Goal: Transaction & Acquisition: Subscribe to service/newsletter

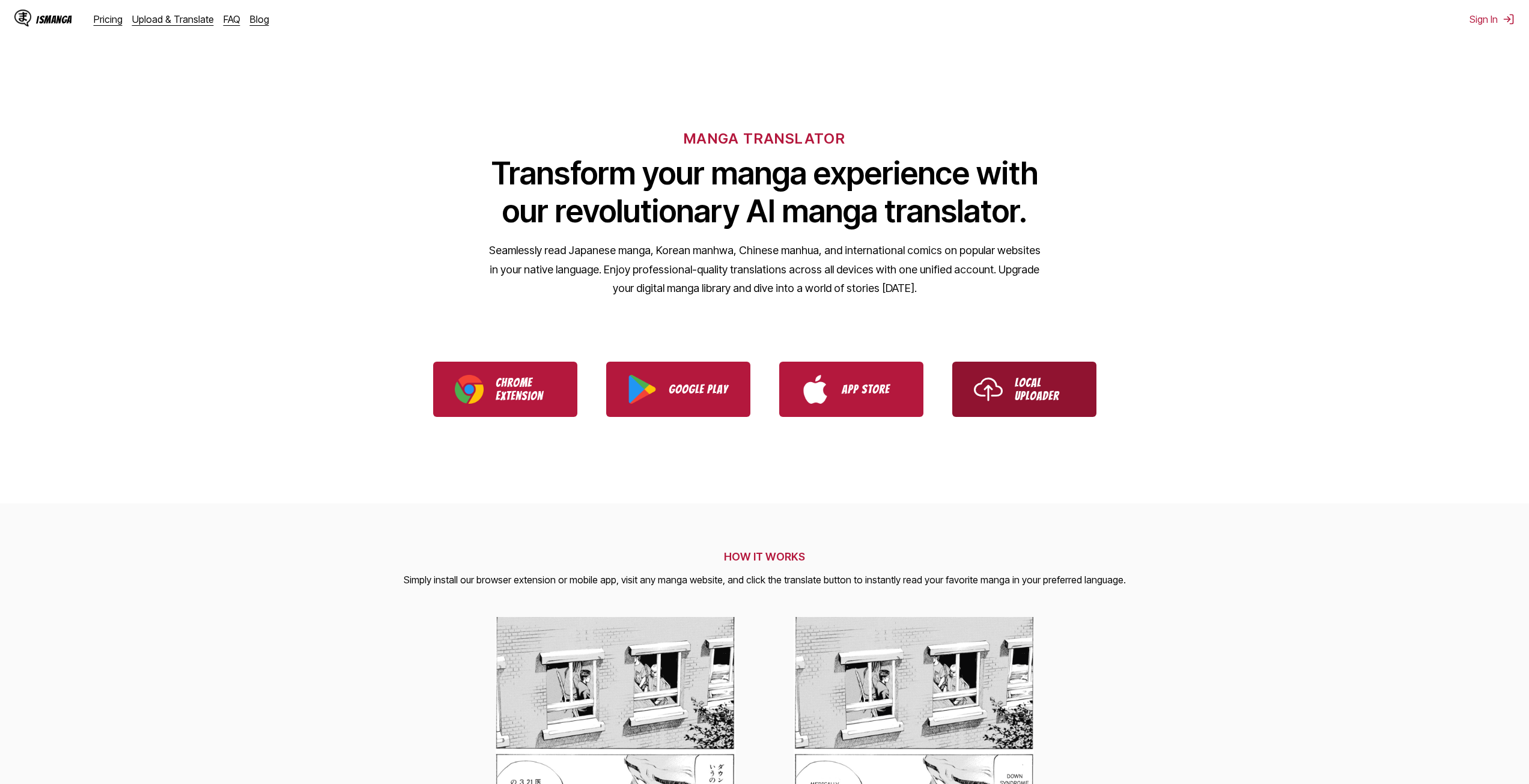
click at [998, 380] on img "Use IsManga Local Uploader" at bounding box center [988, 389] width 28 height 28
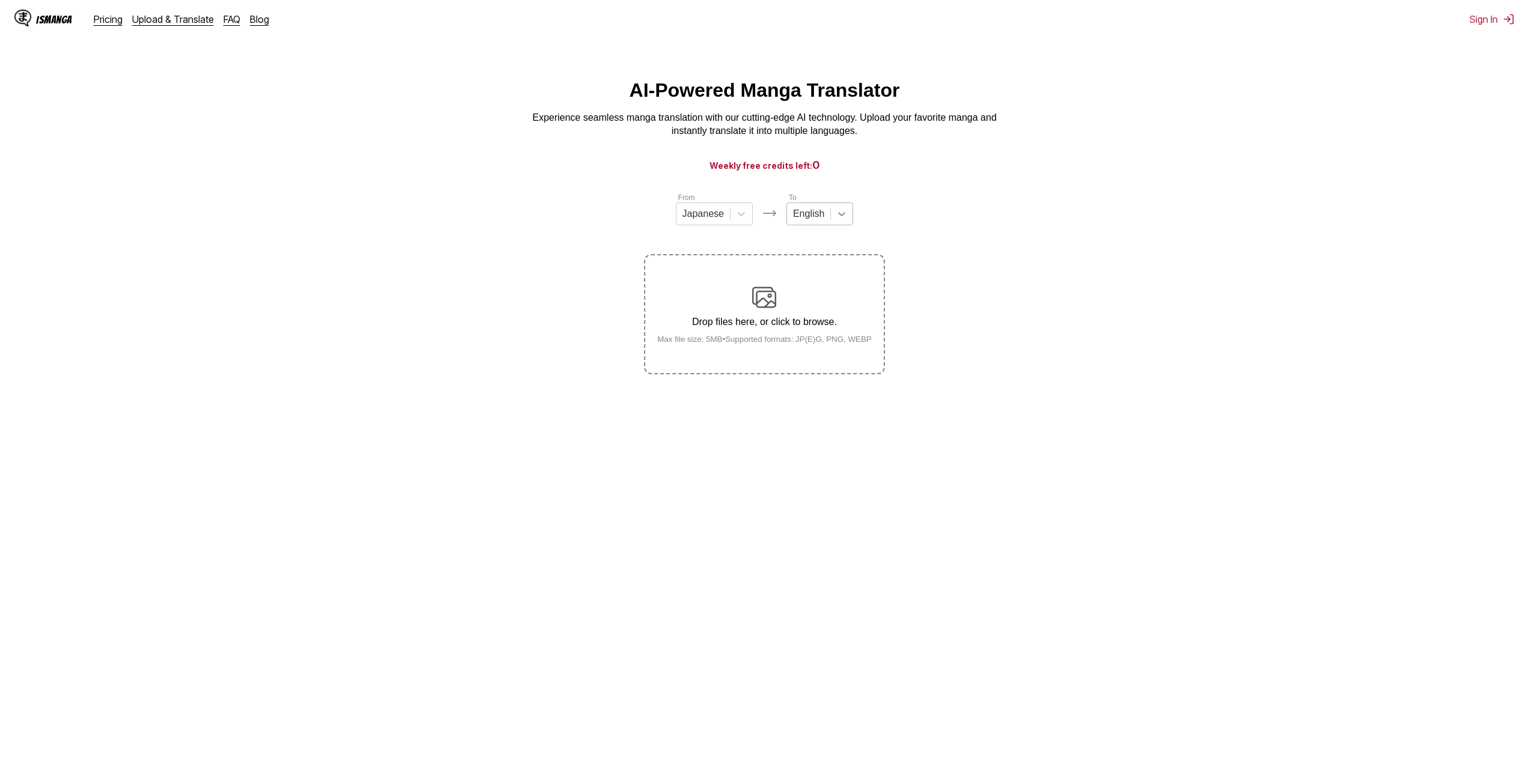
click at [836, 215] on icon at bounding box center [842, 213] width 12 height 12
click at [839, 218] on icon at bounding box center [842, 213] width 12 height 12
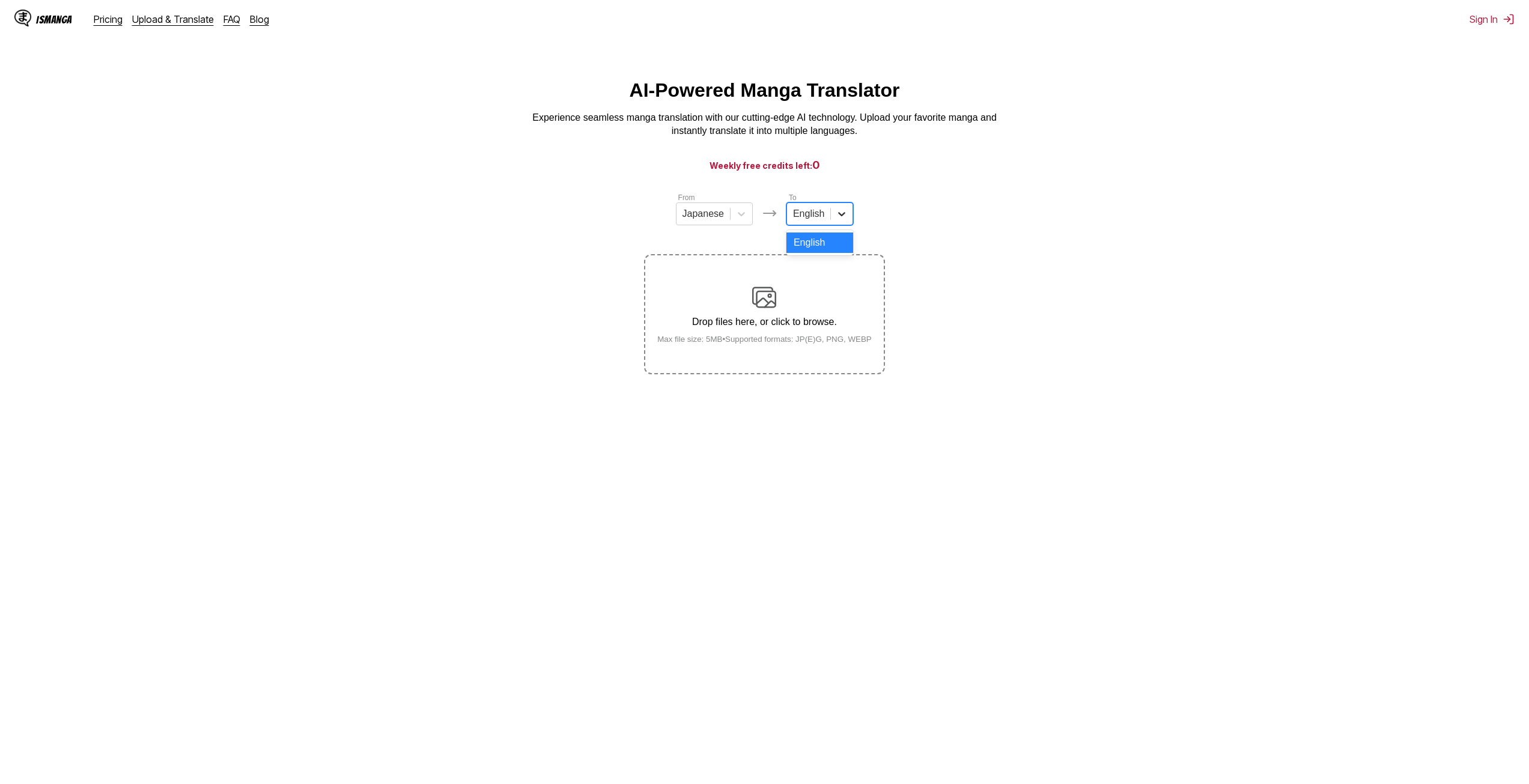
click at [839, 218] on icon at bounding box center [842, 213] width 12 height 12
click at [837, 210] on div at bounding box center [842, 214] width 22 height 22
click at [1501, 18] on button "Sign In" at bounding box center [1492, 19] width 45 height 12
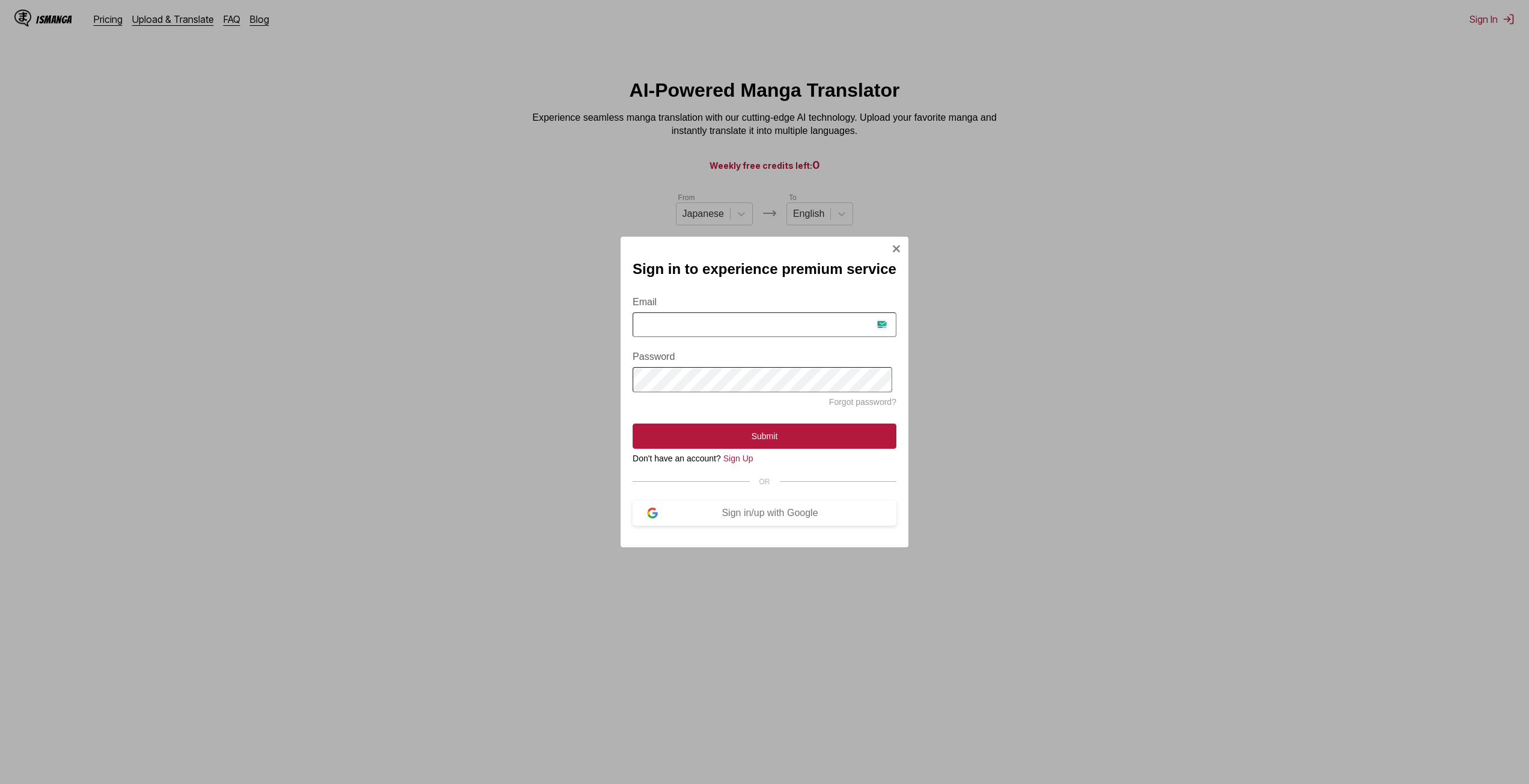
click at [756, 323] on input "Email" at bounding box center [764, 324] width 264 height 24
click at [755, 329] on input "Email" at bounding box center [764, 324] width 264 height 24
type input "*"
type input "**********"
click at [769, 443] on button "Submit" at bounding box center [764, 436] width 264 height 25
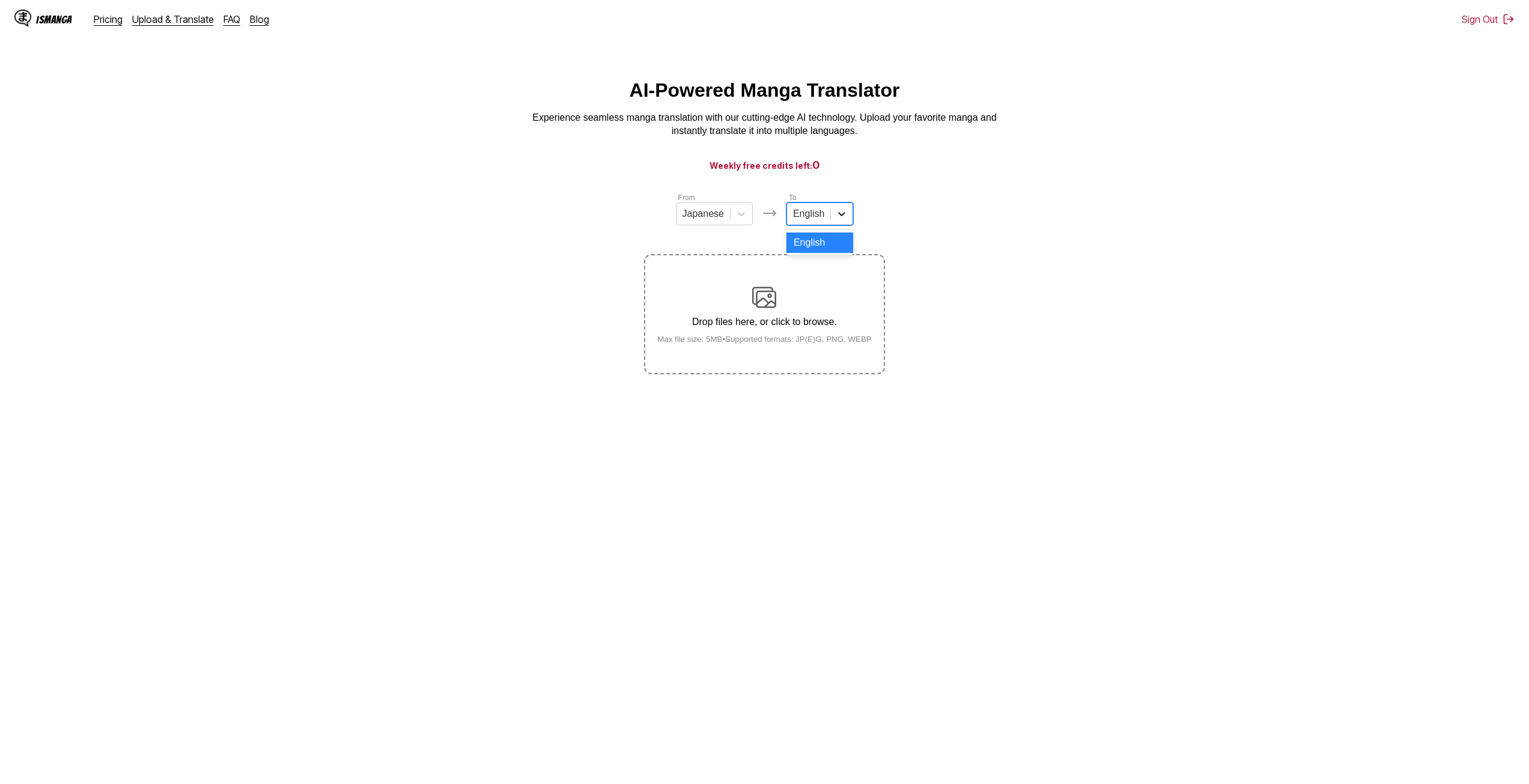
click at [847, 208] on div at bounding box center [842, 214] width 22 height 22
click at [844, 214] on icon at bounding box center [842, 213] width 12 height 12
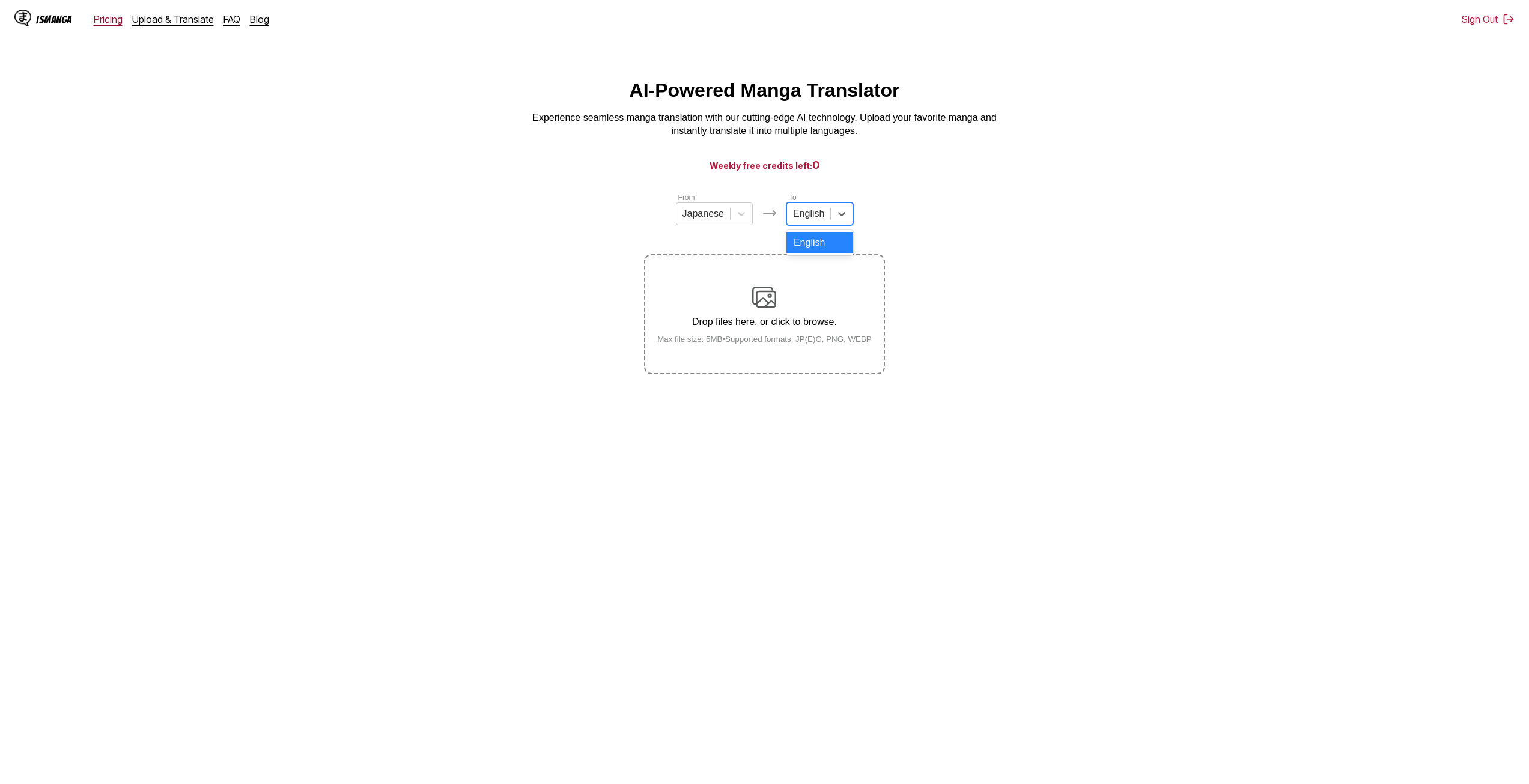
click at [108, 20] on link "Pricing" at bounding box center [108, 19] width 28 height 12
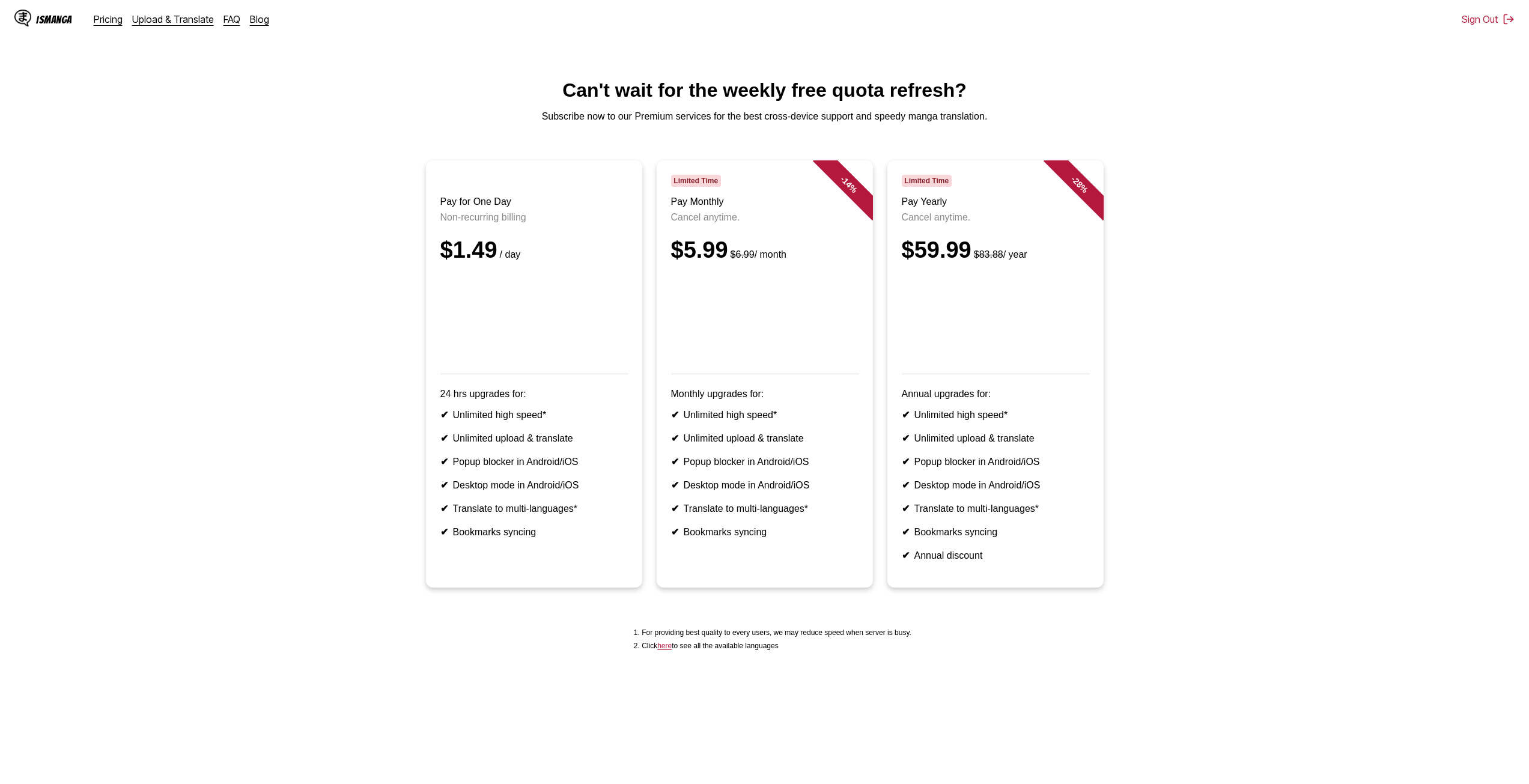
click at [506, 217] on header "Pay for One Day Non-recurring billing $1.49 / day" at bounding box center [534, 274] width 187 height 199
